Goal: Communication & Community: Answer question/provide support

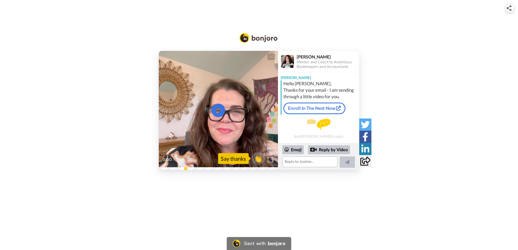
click at [243, 126] on video at bounding box center [218, 110] width 119 height 119
click at [420, 119] on div "CC Play/Pause Two of those days I'm giving a live training for roughly 20 to 30…" at bounding box center [259, 110] width 518 height 119
click at [306, 162] on textarea at bounding box center [309, 162] width 55 height 11
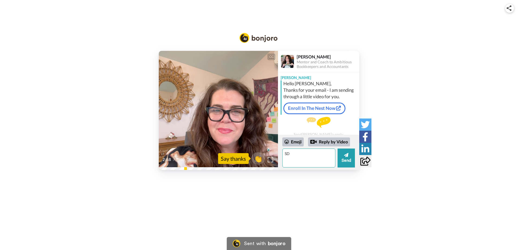
type textarea "S"
type textarea "Thank you for your explaination! You are so right about the CEO hours. That is …"
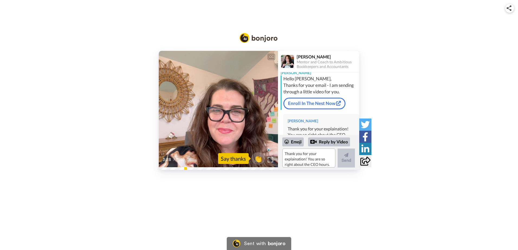
scroll to position [0, 0]
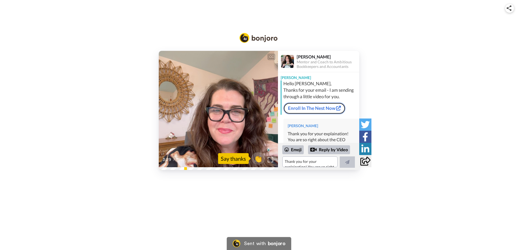
click at [315, 114] on link "Enroll In The Nest Now" at bounding box center [315, 108] width 62 height 11
click at [325, 113] on link "Enroll In The Nest Now" at bounding box center [315, 108] width 62 height 11
click at [320, 161] on textarea "Thank you for your explaination! You are so right about the CEO hours. That is …" at bounding box center [309, 162] width 55 height 11
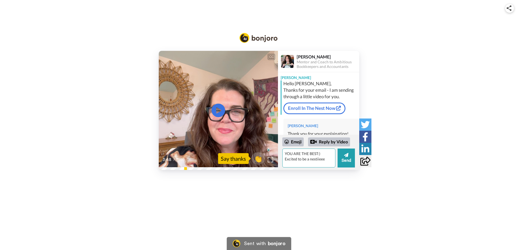
type textarea "YOU ARE THE BEST:) Excited to be a nestiieee"
type textarea "T"
type textarea "Thank you:) I cant tell you how much you speak to me. I NEED THIS!"
